Goal: Task Accomplishment & Management: Use online tool/utility

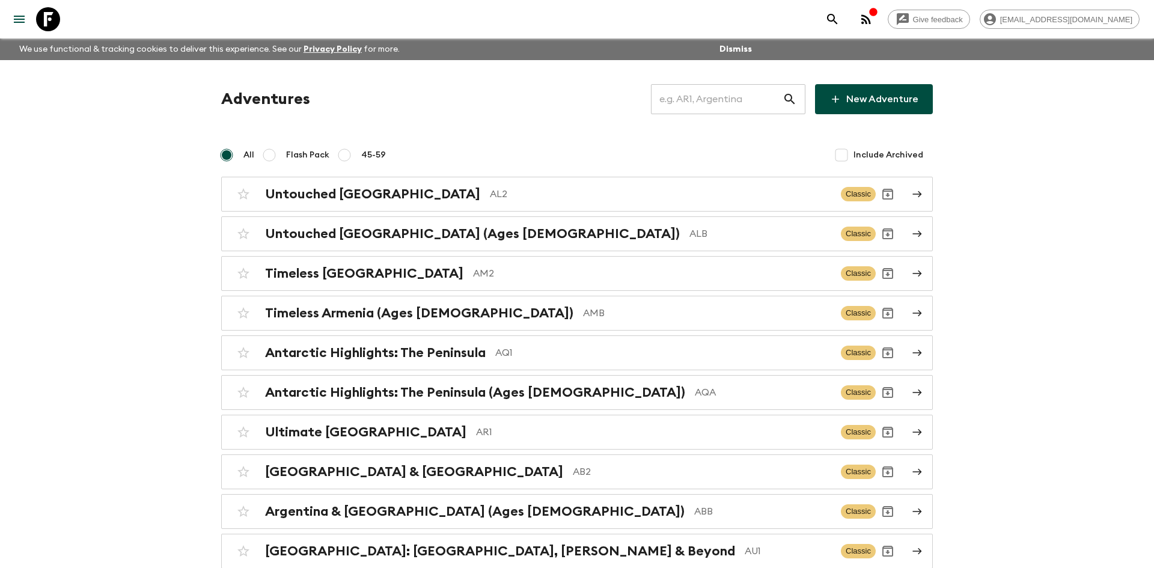
click at [746, 88] on input "text" at bounding box center [717, 99] width 132 height 34
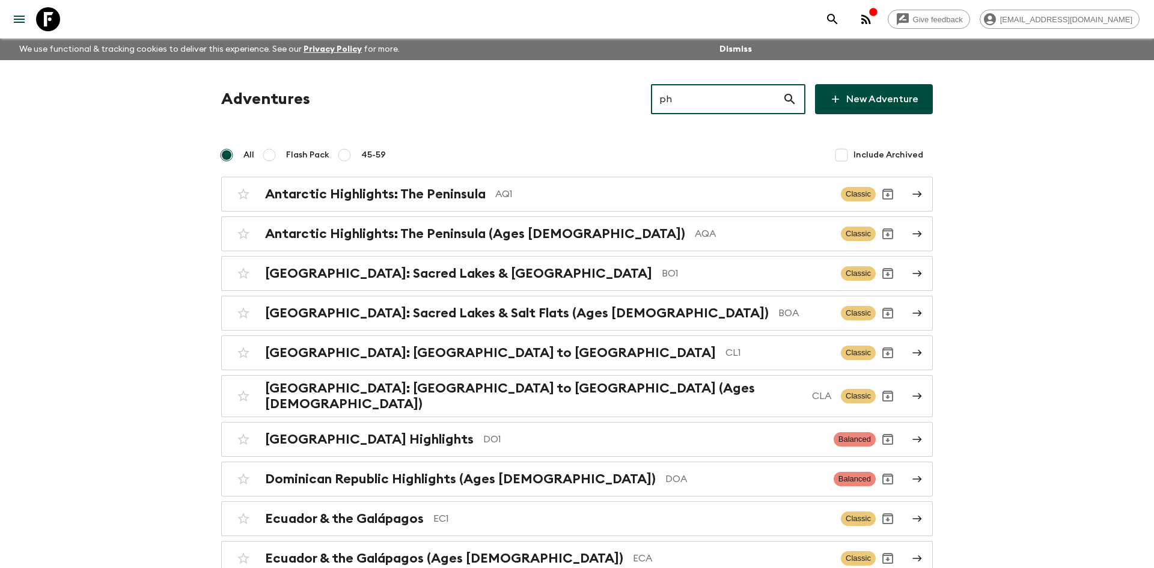
type input "pha"
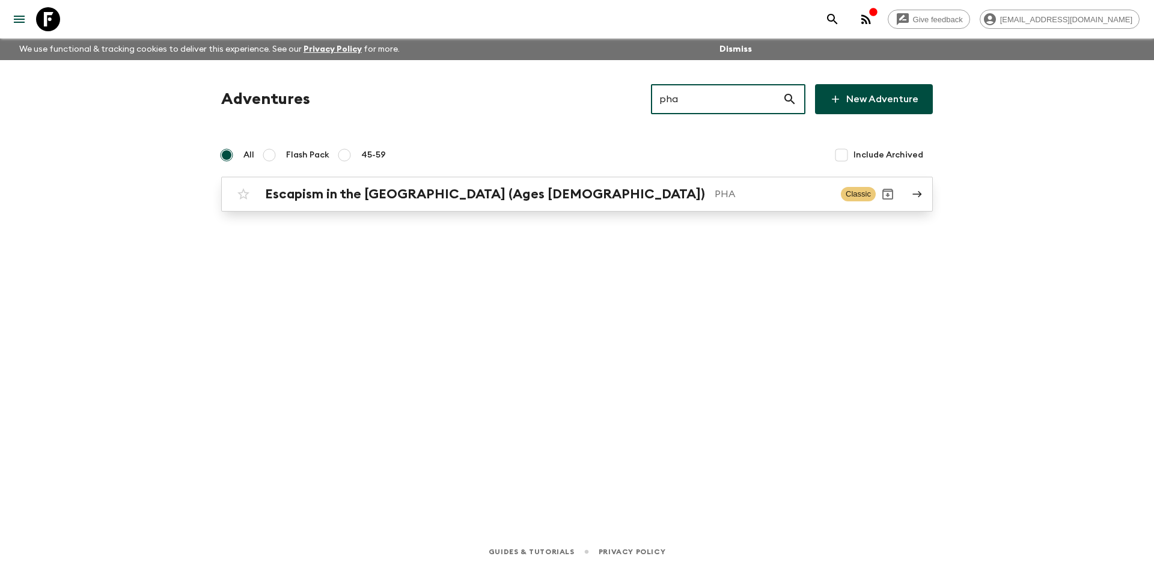
click at [467, 192] on h2 "Escapism in the [GEOGRAPHIC_DATA] (Ages [DEMOGRAPHIC_DATA])" at bounding box center [485, 194] width 440 height 16
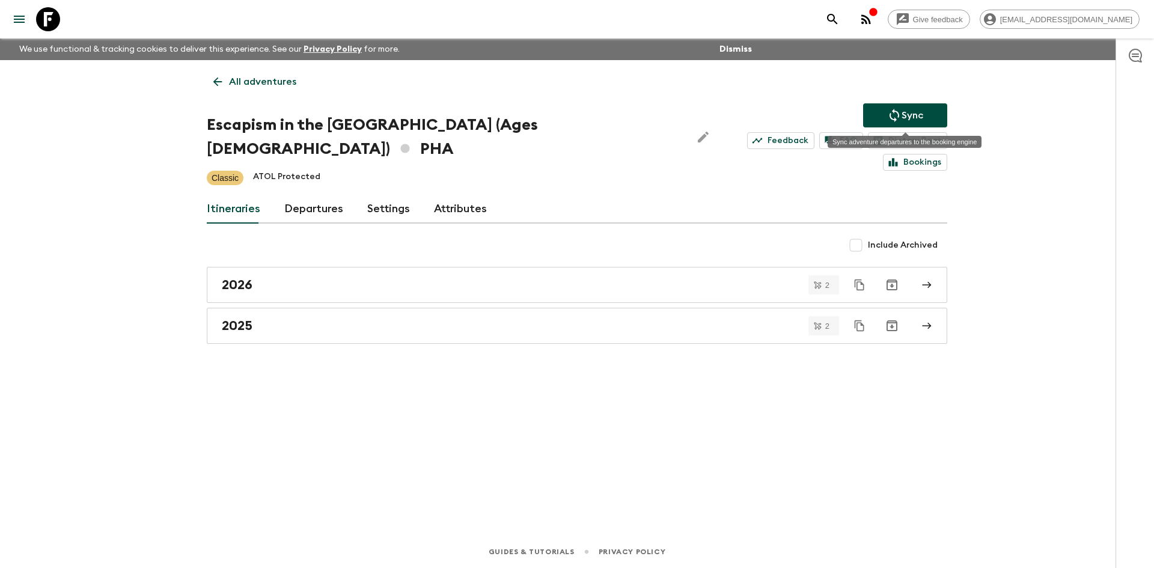
click at [917, 114] on p "Sync" at bounding box center [912, 115] width 22 height 14
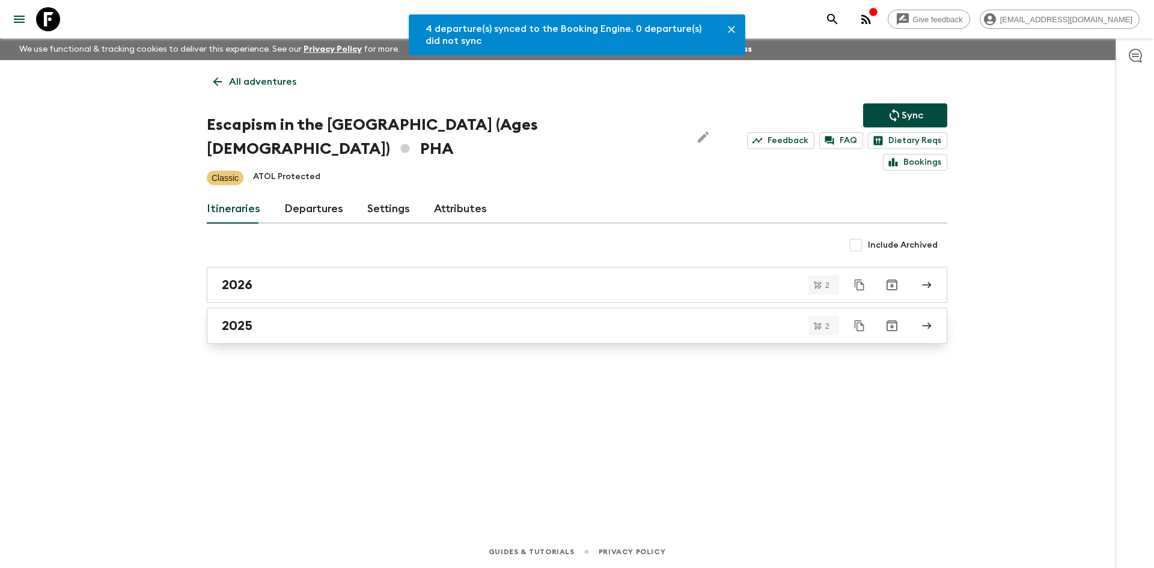
click at [334, 318] on div "2025" at bounding box center [565, 326] width 687 height 16
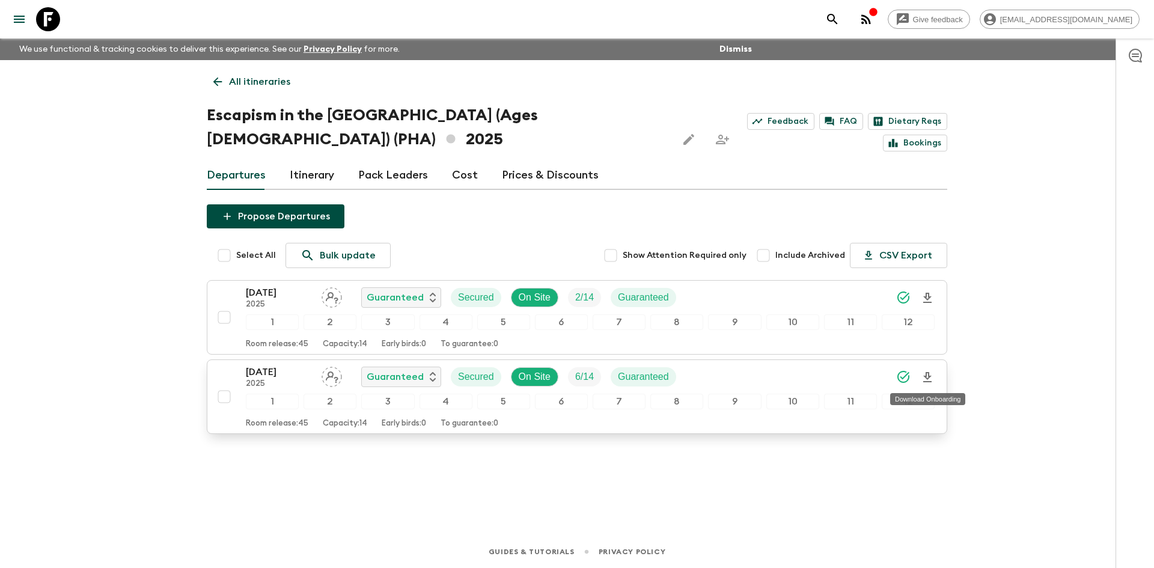
click at [930, 376] on icon "Download Onboarding" at bounding box center [927, 377] width 8 height 10
click at [252, 81] on p "All itineraries" at bounding box center [259, 82] width 61 height 14
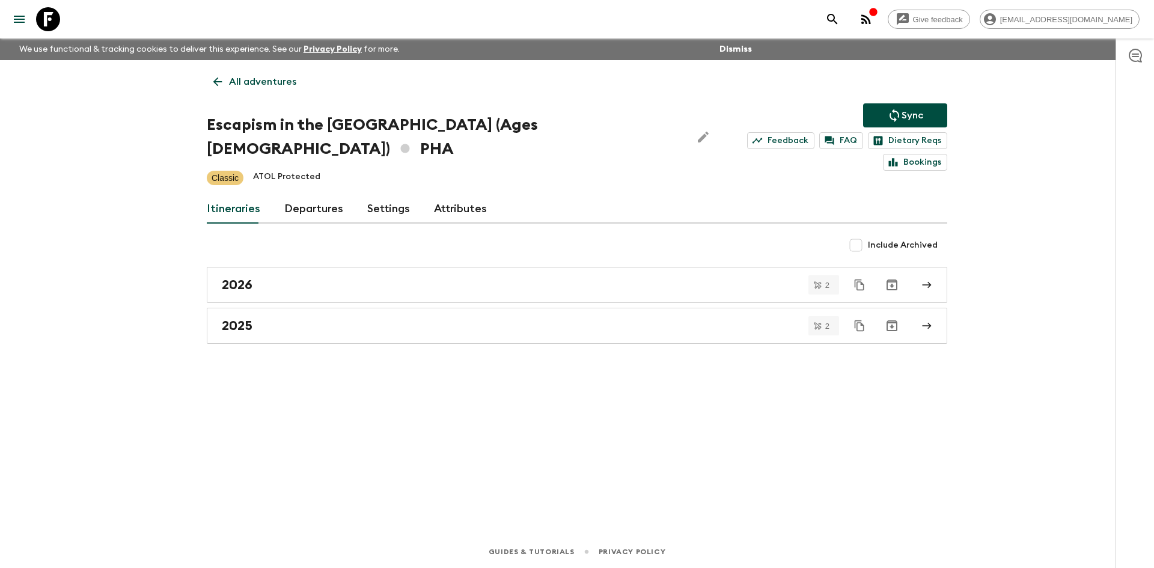
click at [252, 81] on p "All adventures" at bounding box center [262, 82] width 67 height 14
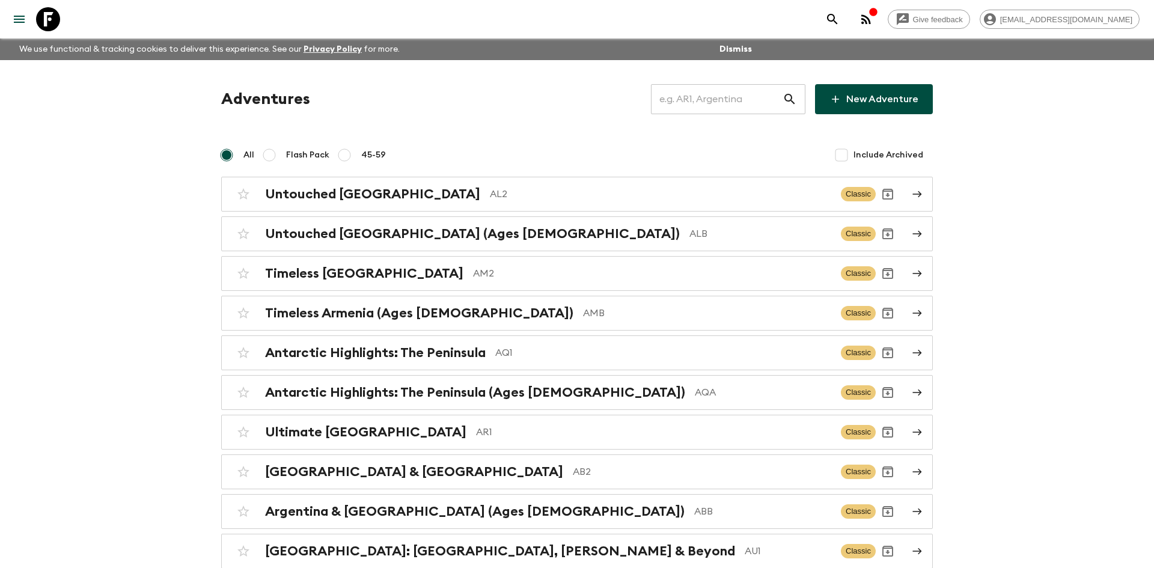
click at [706, 102] on input "text" at bounding box center [717, 99] width 132 height 34
type input "th2"
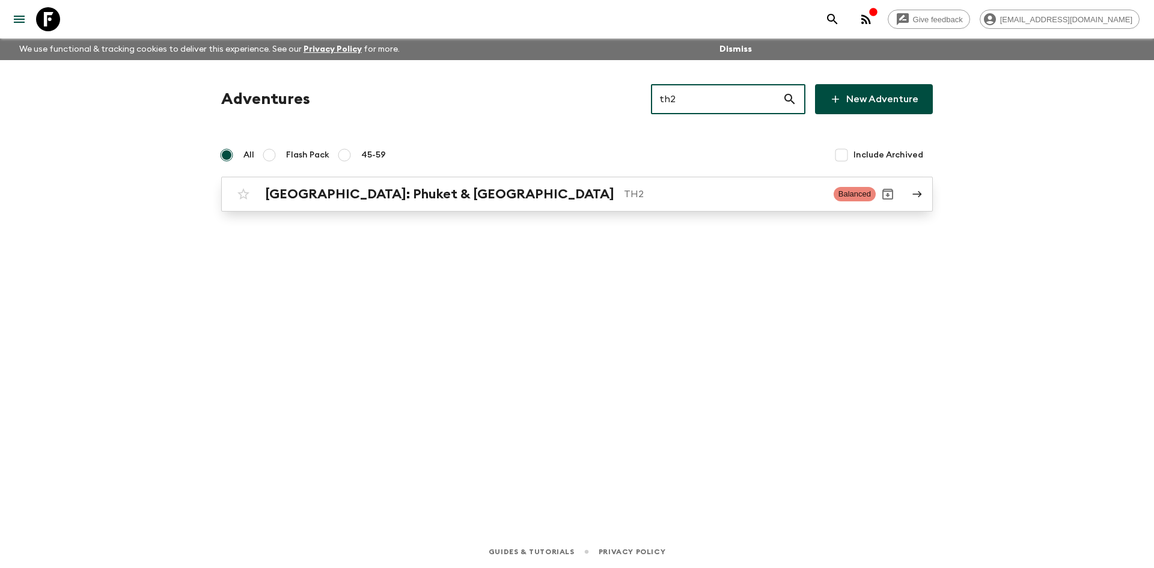
click at [481, 184] on div "[GEOGRAPHIC_DATA]: Phuket & Andaman Coast TH2 Balanced" at bounding box center [553, 194] width 644 height 24
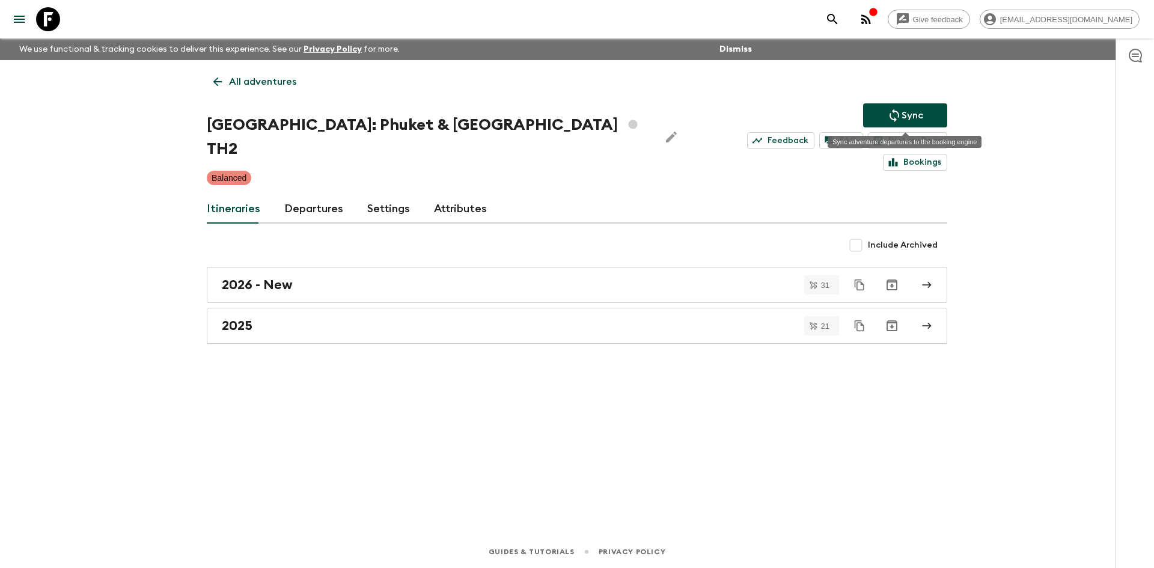
click at [892, 118] on icon "Sync adventure departures to the booking engine" at bounding box center [894, 115] width 10 height 13
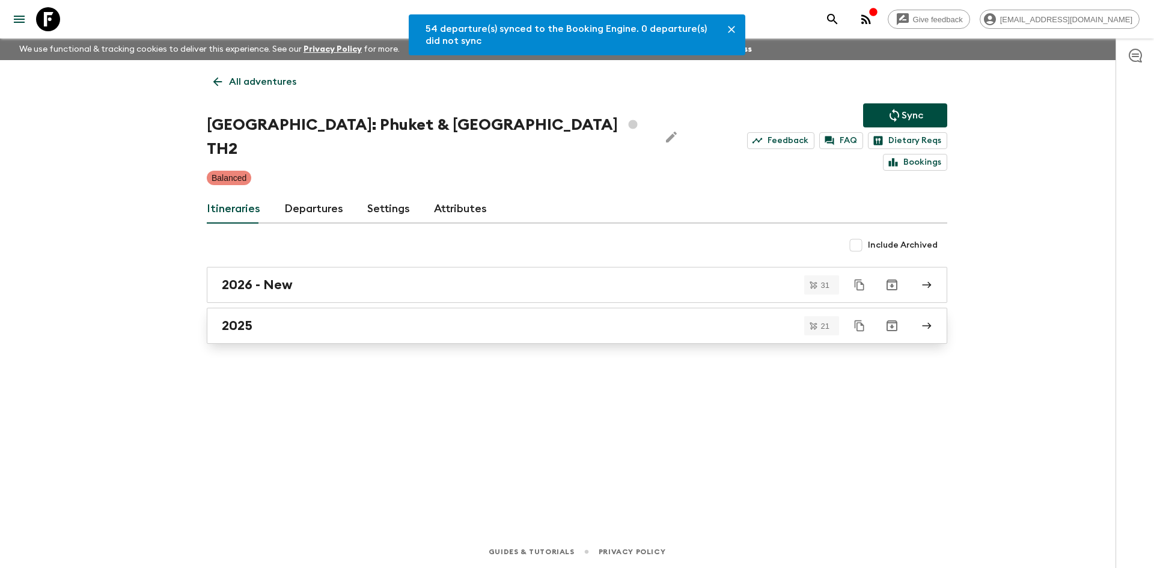
click at [316, 318] on div "2025" at bounding box center [565, 326] width 687 height 16
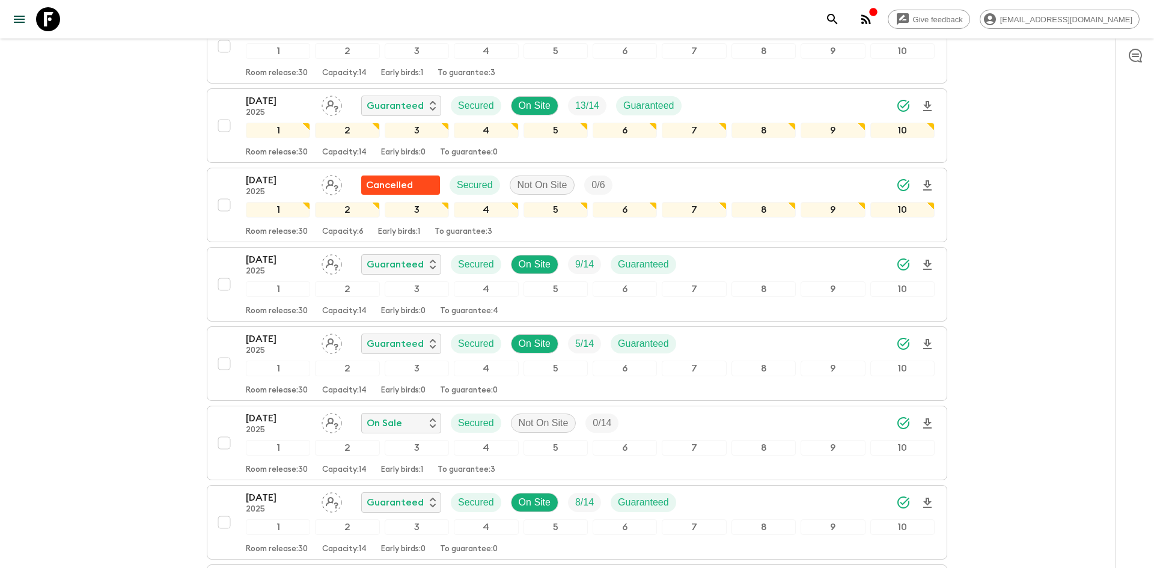
scroll to position [910, 0]
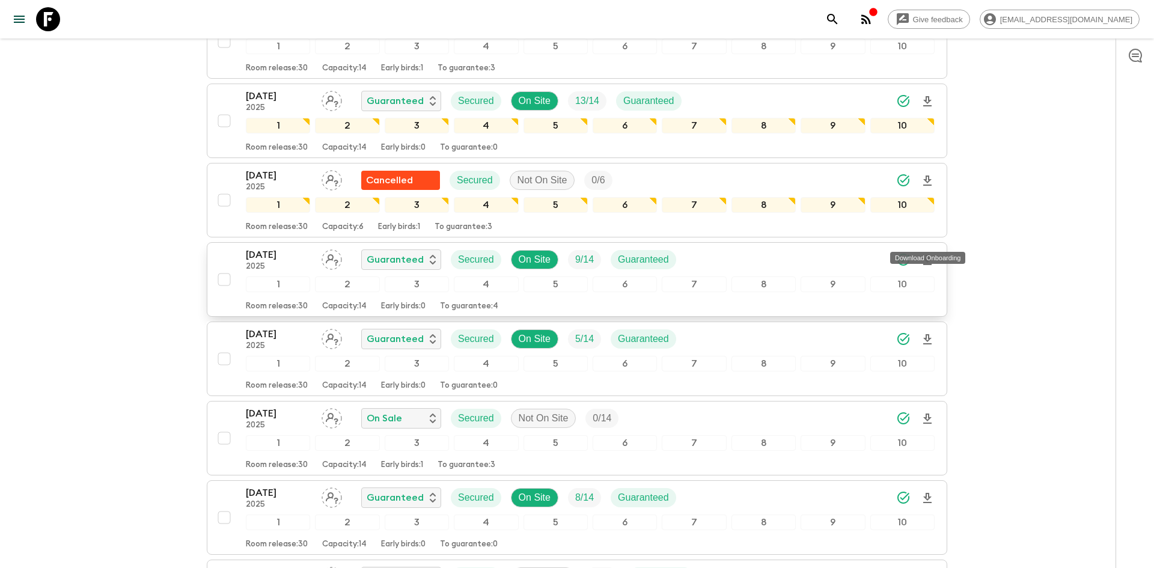
click at [927, 255] on icon "Download Onboarding" at bounding box center [927, 260] width 8 height 10
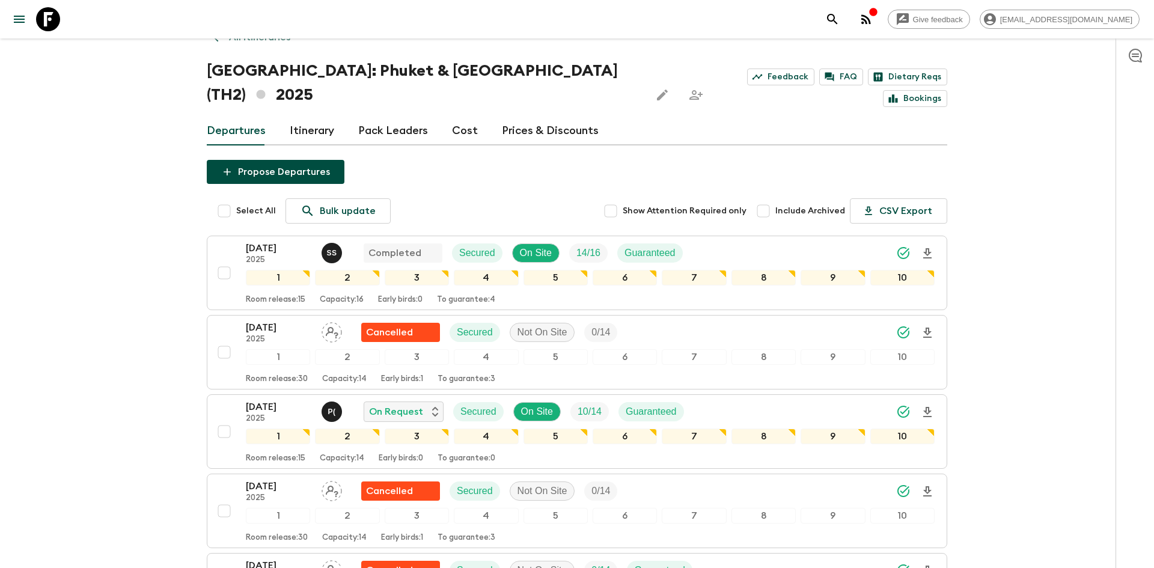
scroll to position [0, 0]
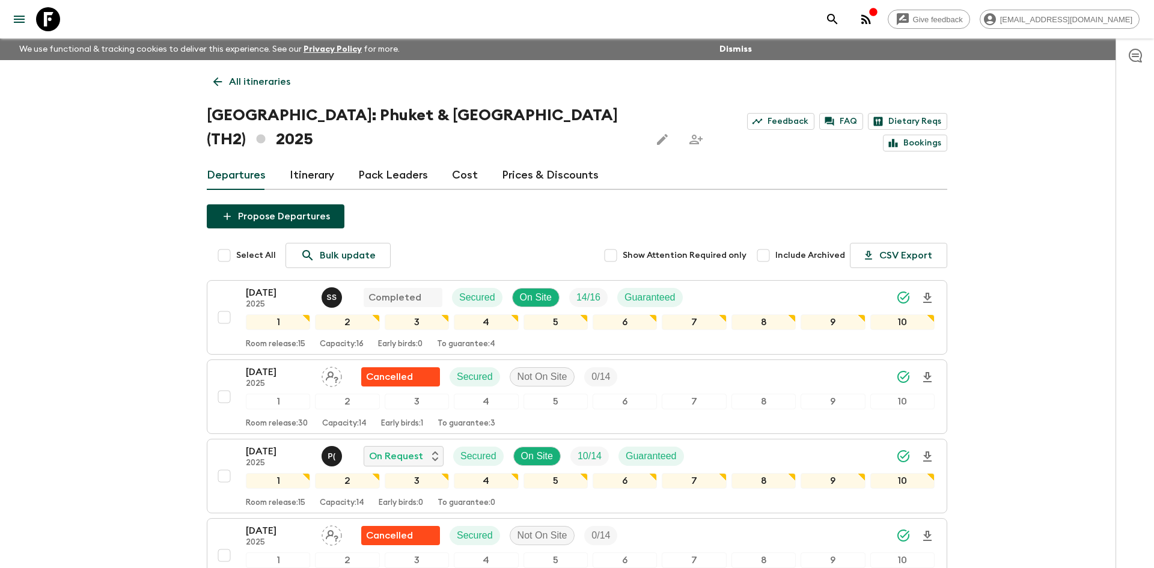
click at [266, 81] on p "All itineraries" at bounding box center [259, 82] width 61 height 14
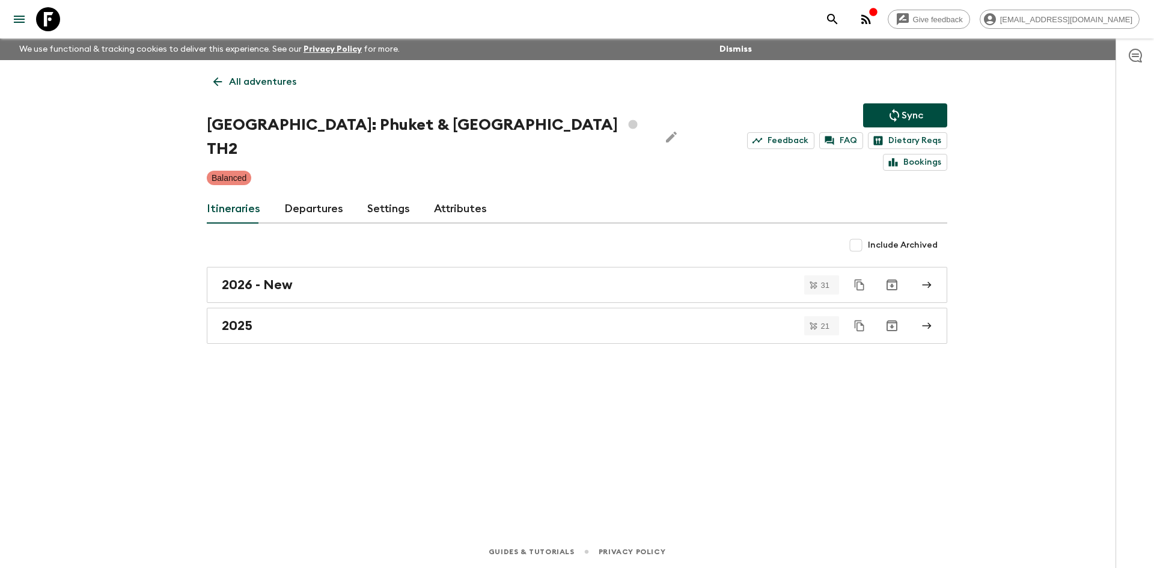
click at [266, 81] on p "All adventures" at bounding box center [262, 82] width 67 height 14
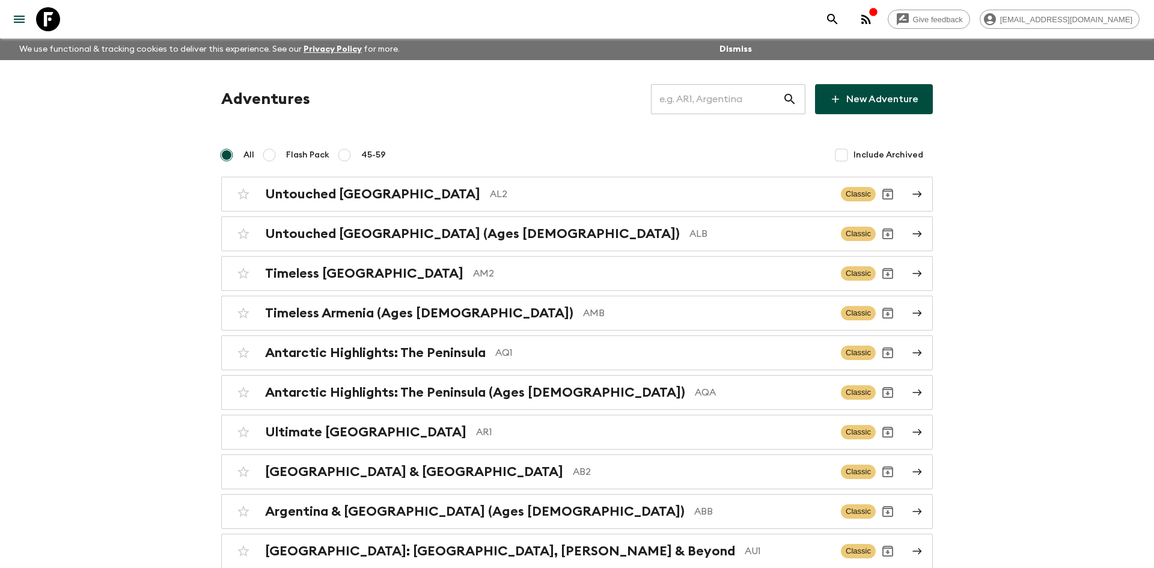
click at [699, 90] on input "text" at bounding box center [717, 99] width 132 height 34
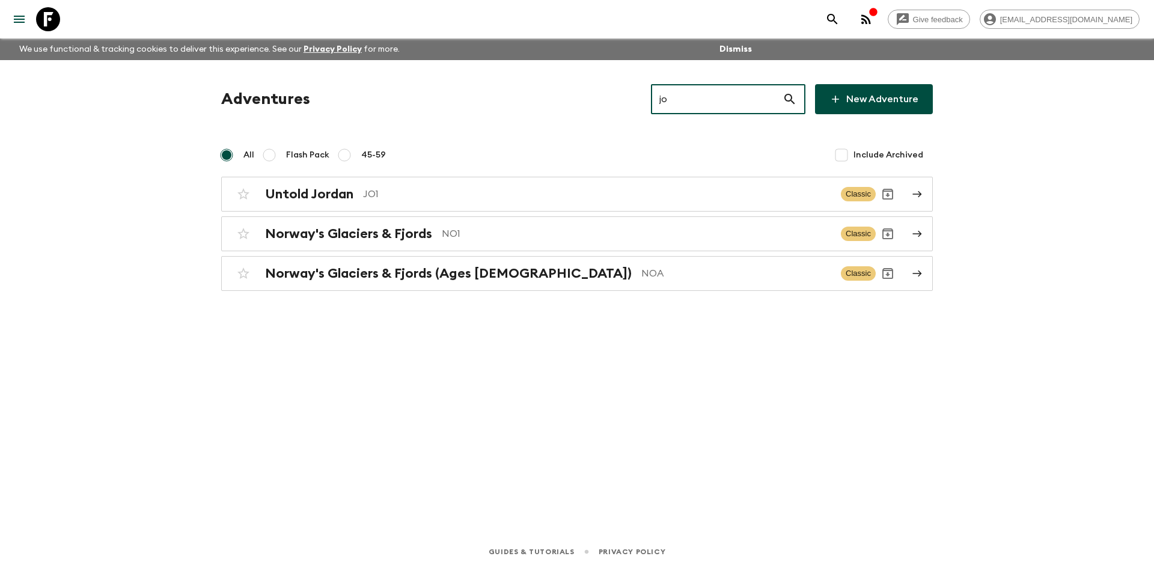
type input "jo1"
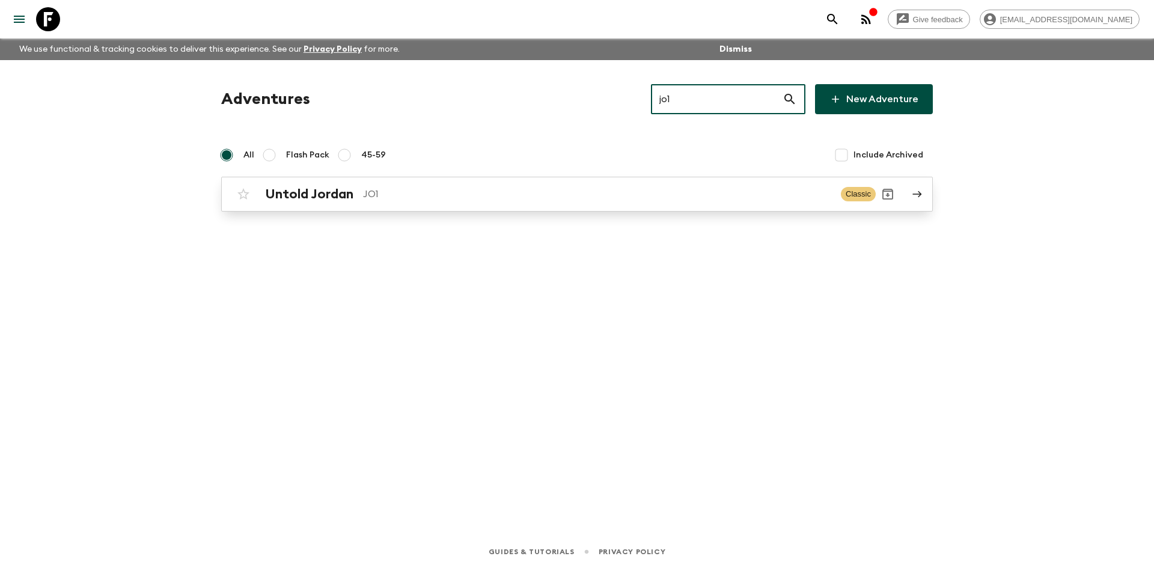
click at [351, 200] on h2 "Untold Jordan" at bounding box center [309, 194] width 88 height 16
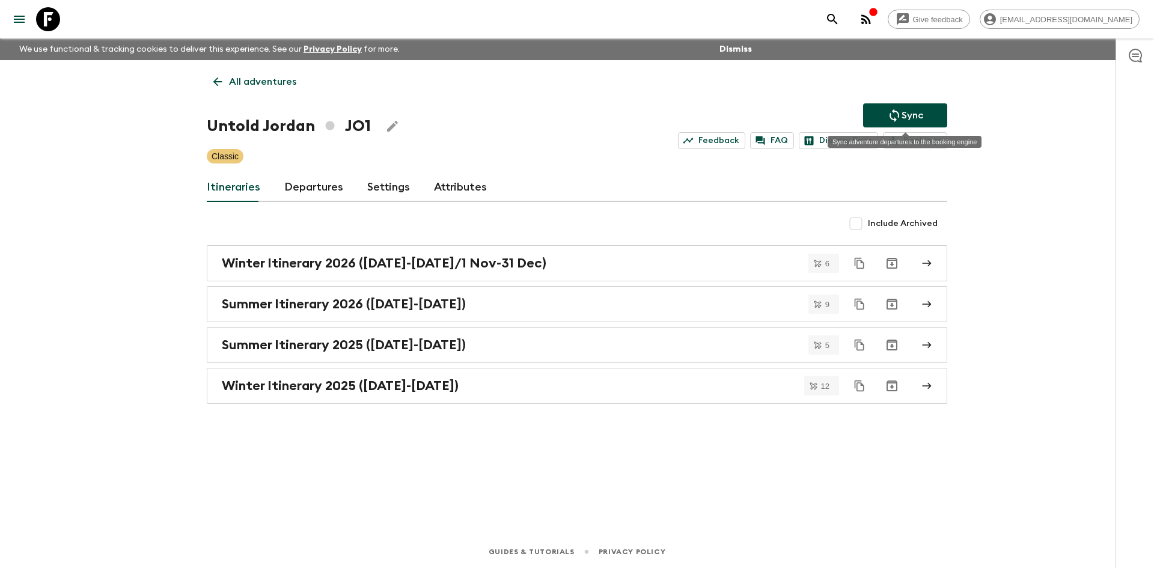
click at [877, 112] on button "Sync" at bounding box center [905, 115] width 84 height 24
click at [301, 192] on link "Departures" at bounding box center [313, 187] width 59 height 29
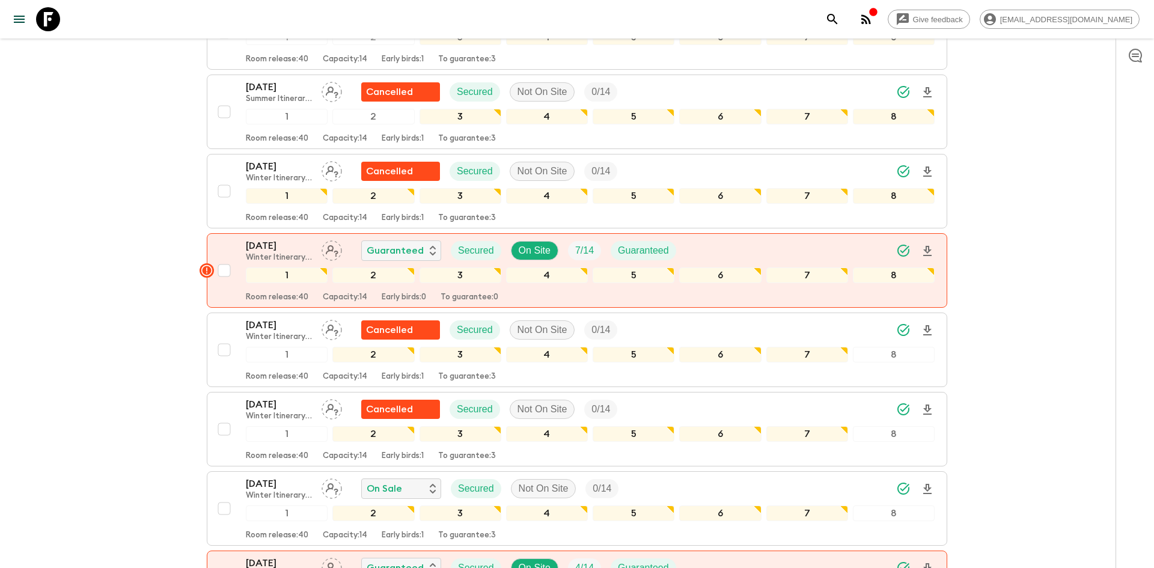
scroll to position [1805, 0]
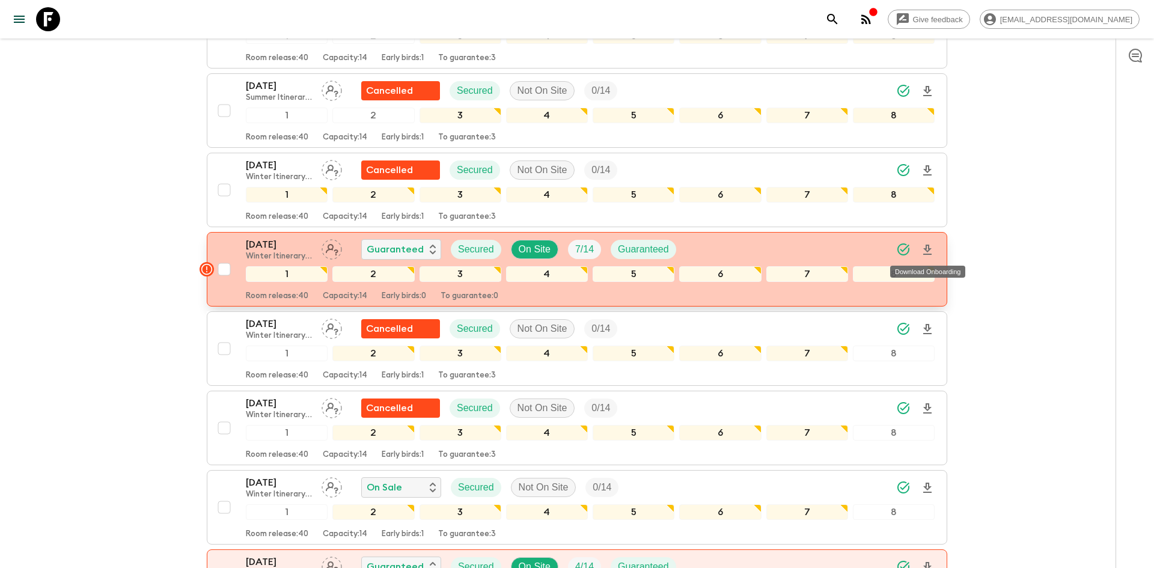
click at [931, 251] on icon "Download Onboarding" at bounding box center [927, 250] width 14 height 14
